Goal: Download file/media

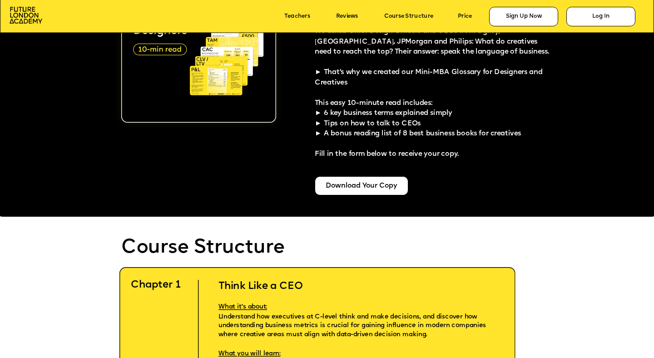
scroll to position [1770, 0]
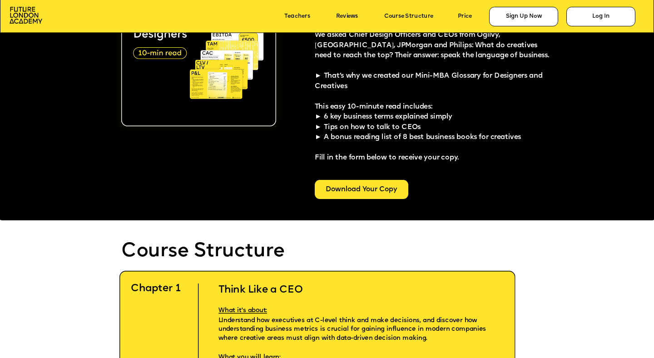
click at [385, 185] on div "Download Your Copy" at bounding box center [361, 189] width 93 height 19
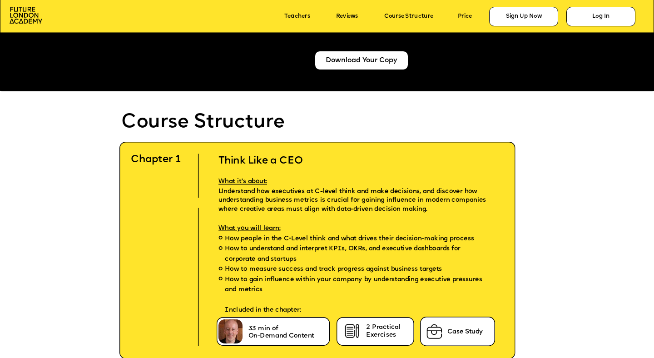
scroll to position [1902, 0]
